Goal: Task Accomplishment & Management: Use online tool/utility

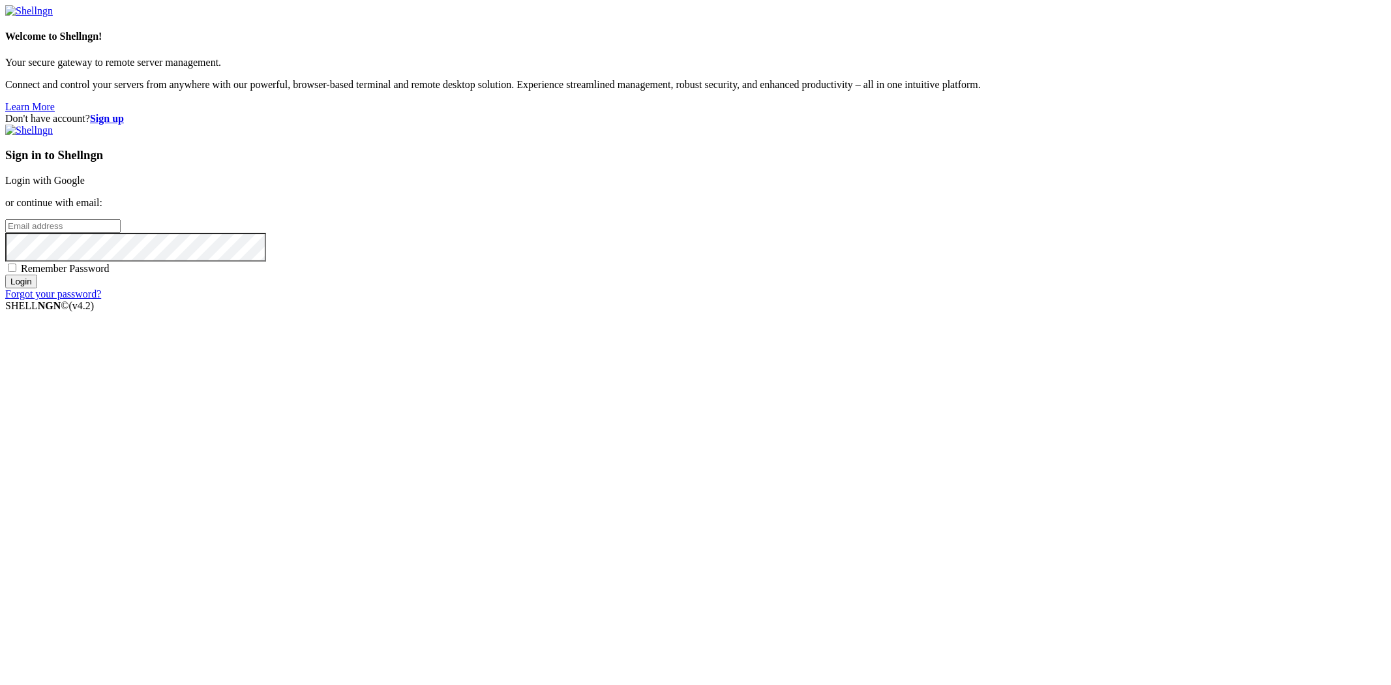
click at [85, 186] on link "Login with Google" at bounding box center [45, 180] width 80 height 11
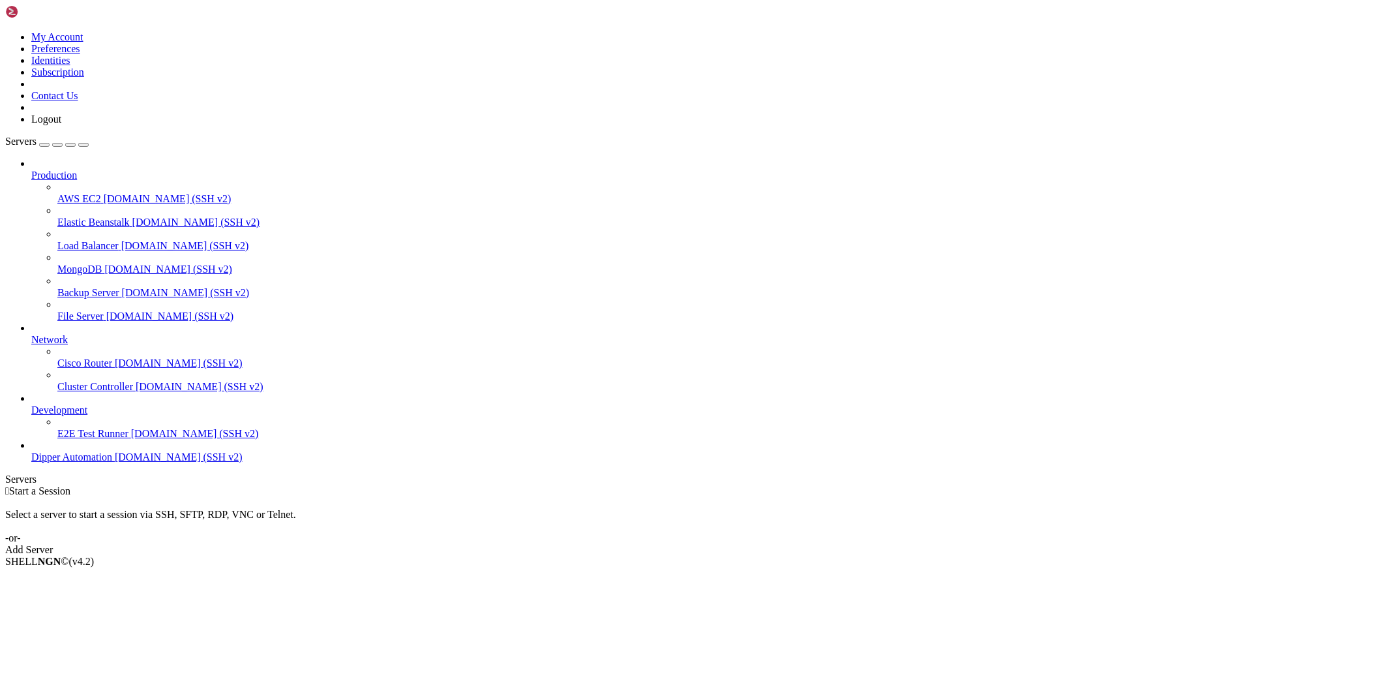
click at [115, 462] on span "[DOMAIN_NAME] (SSH v2)" at bounding box center [179, 456] width 128 height 11
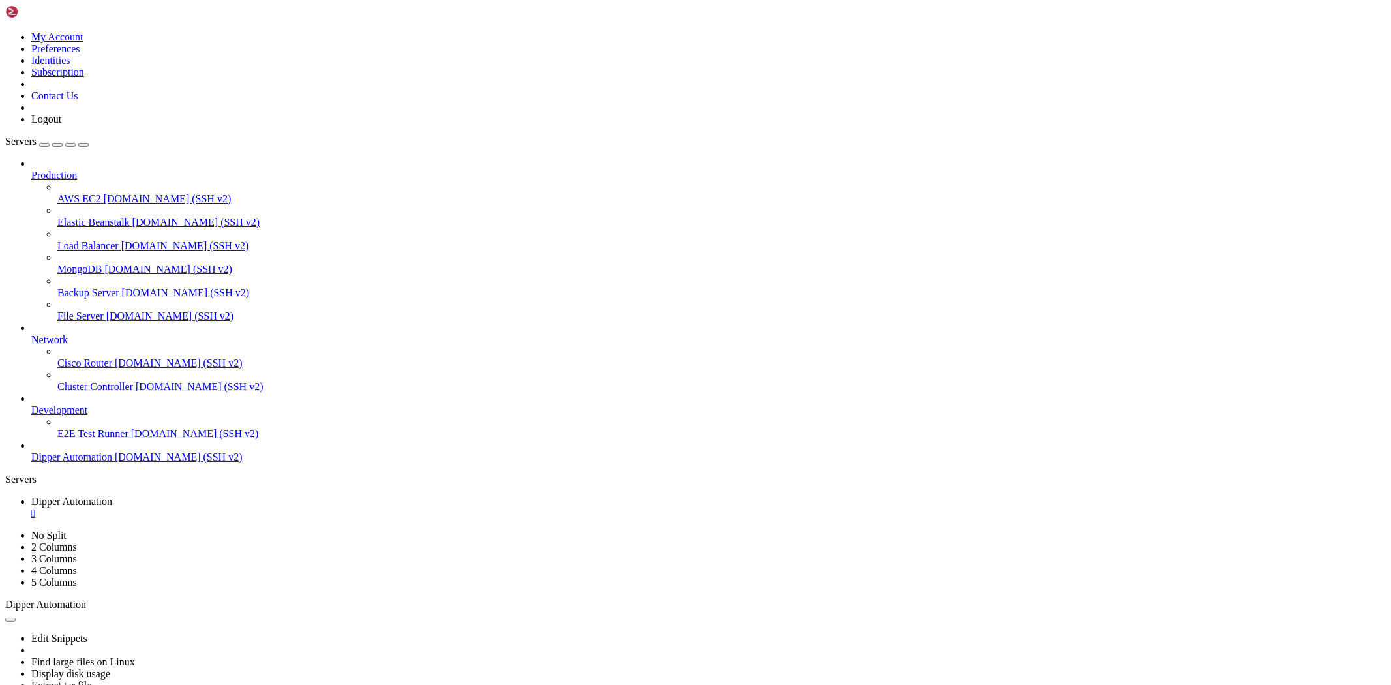
scroll to position [2761, 0]
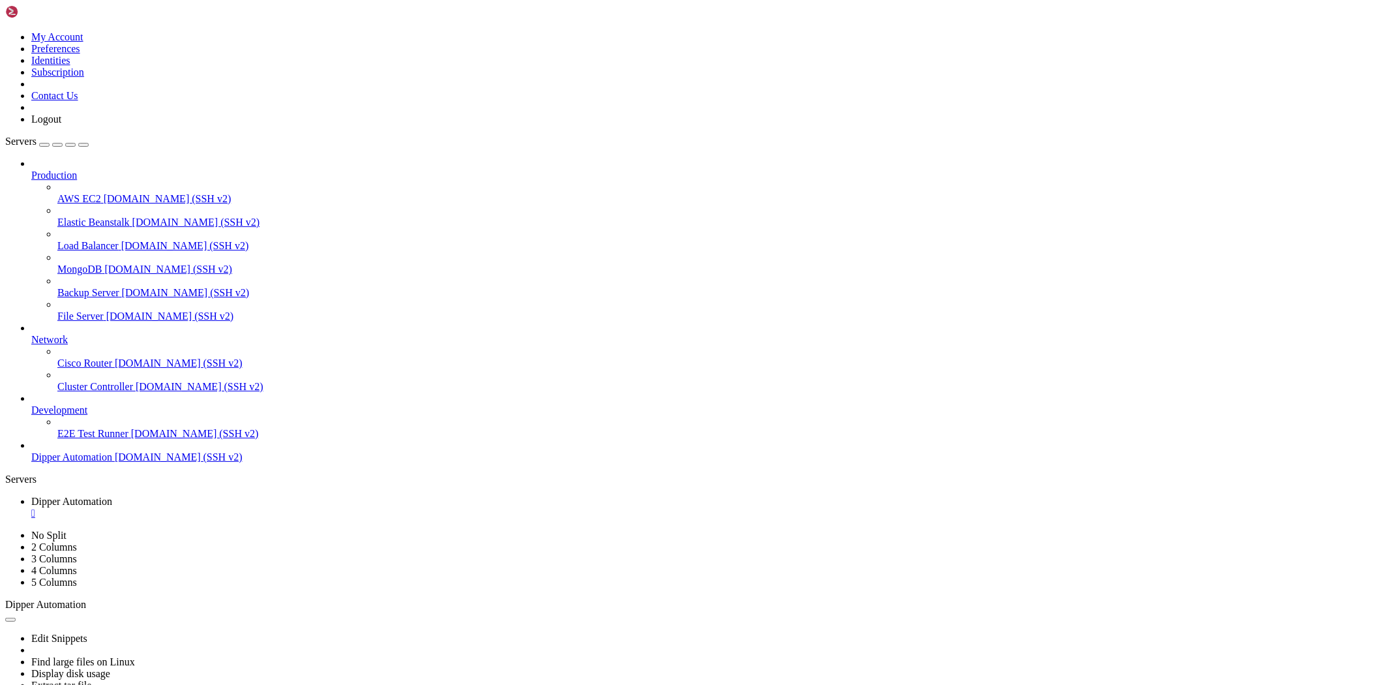
drag, startPoint x: 365, startPoint y: 1205, endPoint x: 75, endPoint y: 913, distance: 411.9
